Goal: Obtain resource: Obtain resource

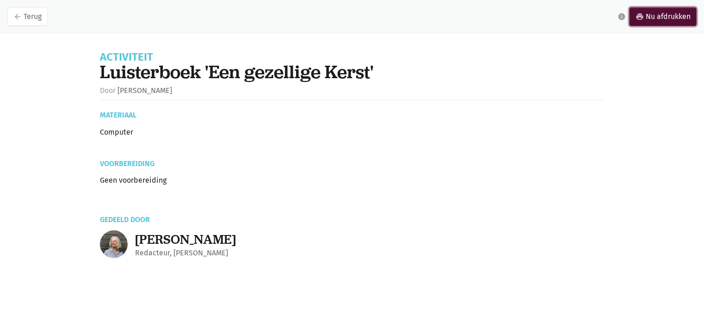
click at [658, 17] on link "print Nu afdrukken" at bounding box center [663, 16] width 67 height 19
click at [19, 17] on icon "arrow_back" at bounding box center [17, 16] width 8 height 8
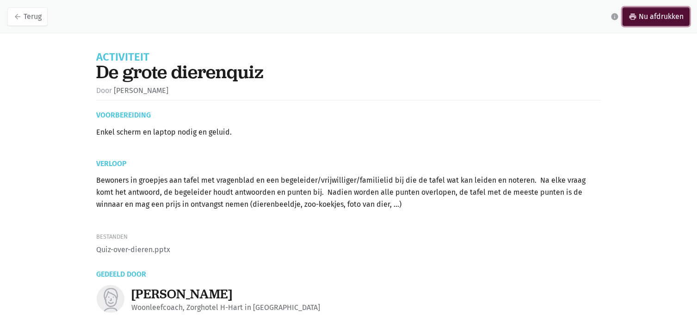
click at [666, 17] on link "print Nu afdrukken" at bounding box center [656, 16] width 67 height 19
